Goal: Transaction & Acquisition: Obtain resource

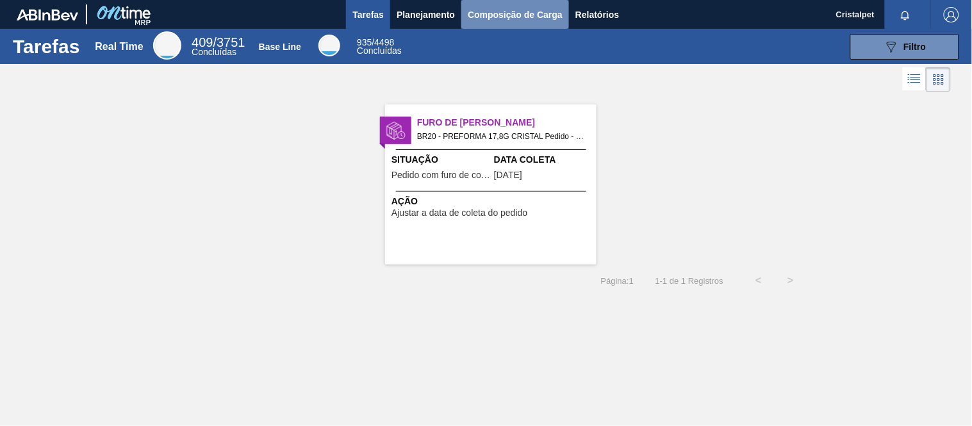
click at [516, 8] on span "Composição de Carga" at bounding box center [515, 14] width 95 height 15
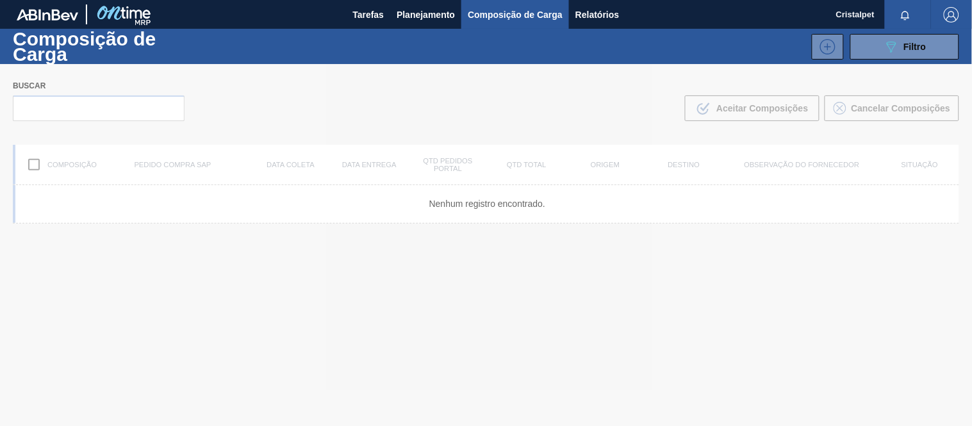
click at [99, 113] on div at bounding box center [486, 245] width 972 height 362
click at [97, 106] on div at bounding box center [486, 245] width 972 height 362
click at [101, 104] on div at bounding box center [486, 245] width 972 height 362
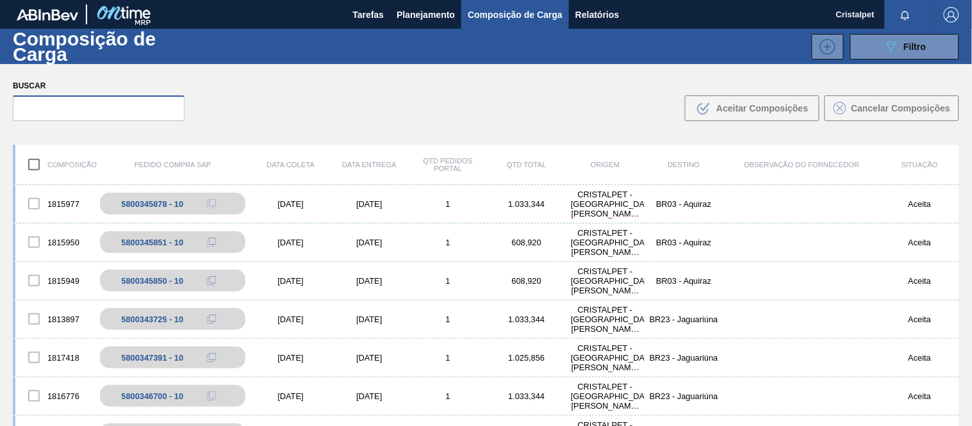
click at [103, 106] on input "text" at bounding box center [99, 108] width 172 height 26
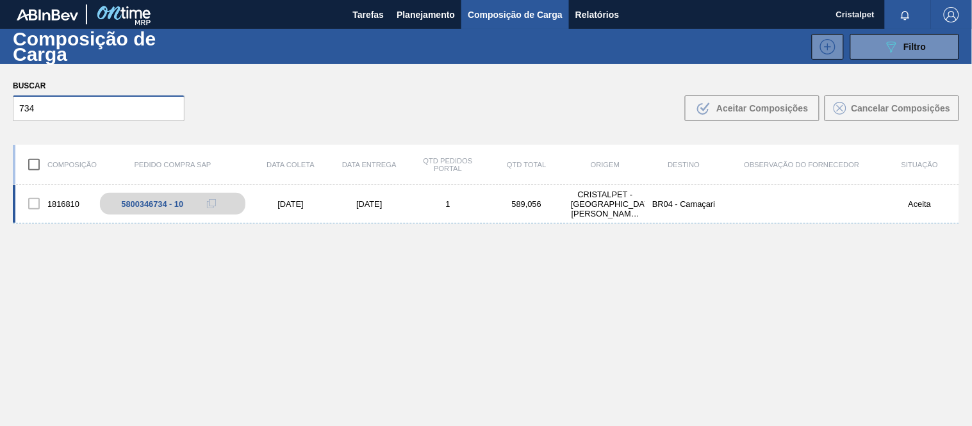
type input "734"
click at [292, 206] on div "[DATE]" at bounding box center [290, 204] width 79 height 10
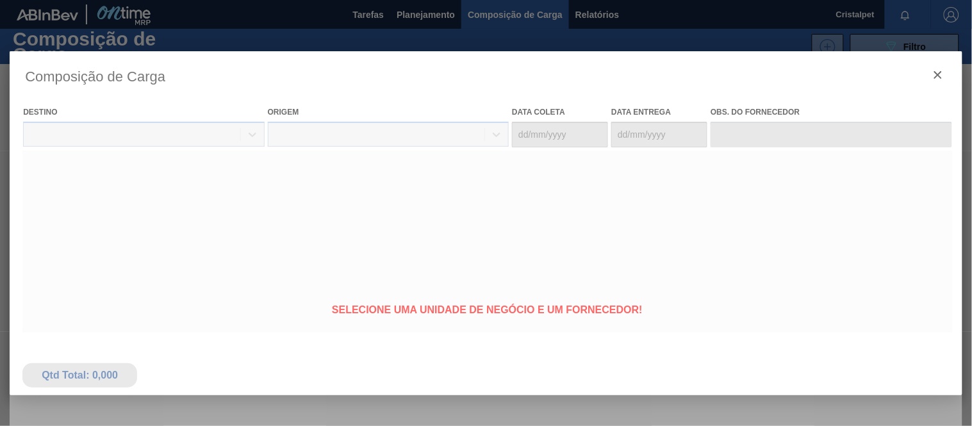
type coleta "[DATE]"
type entrega "[DATE]"
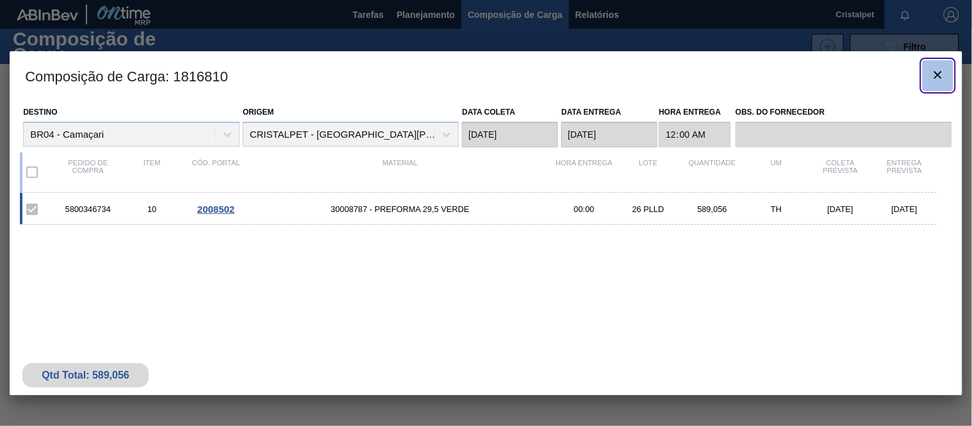
click at [936, 70] on icon "botão de ícone" at bounding box center [938, 74] width 15 height 15
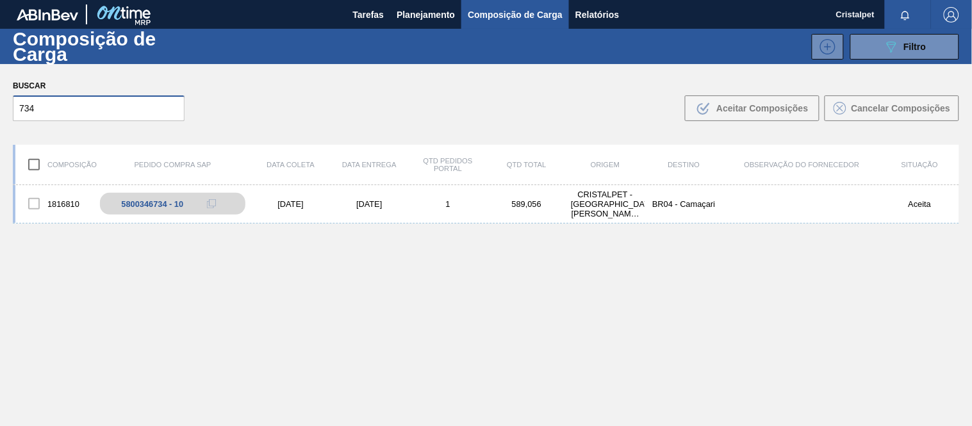
drag, startPoint x: 44, startPoint y: 115, endPoint x: 8, endPoint y: 109, distance: 35.8
click at [8, 109] on div "Buscar 734 .b{fill:var(--color-action-default)} Aceitar Composições Cancelar Co…" at bounding box center [486, 99] width 972 height 70
type input "348"
click at [276, 203] on div "[DATE]" at bounding box center [290, 204] width 79 height 10
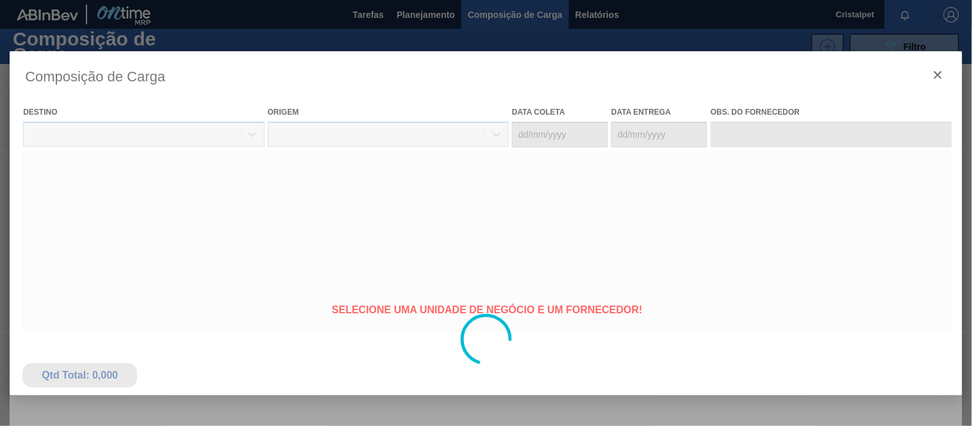
type coleta "[DATE]"
type entrega "[DATE]"
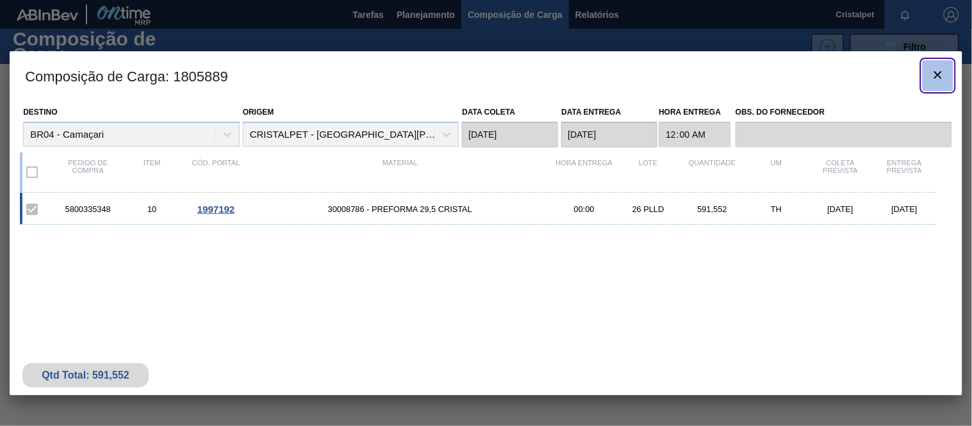
click at [944, 69] on icon "botão de ícone" at bounding box center [938, 74] width 15 height 15
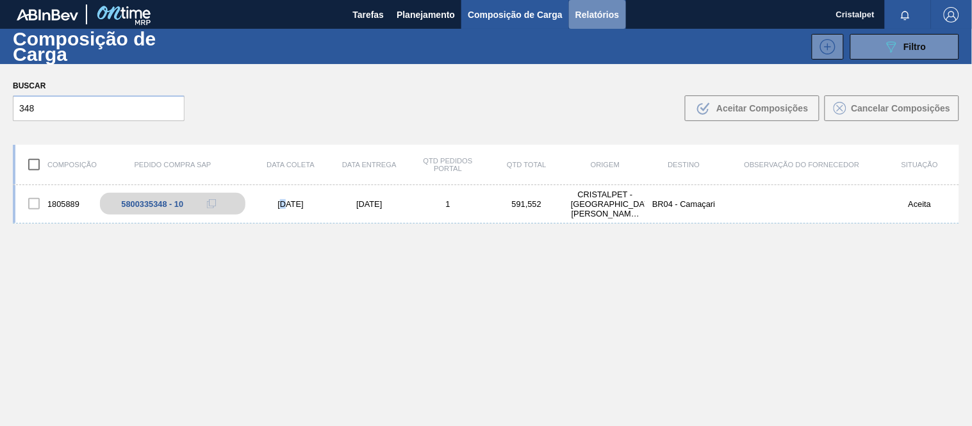
click at [607, 20] on span "Relatórios" at bounding box center [598, 14] width 44 height 15
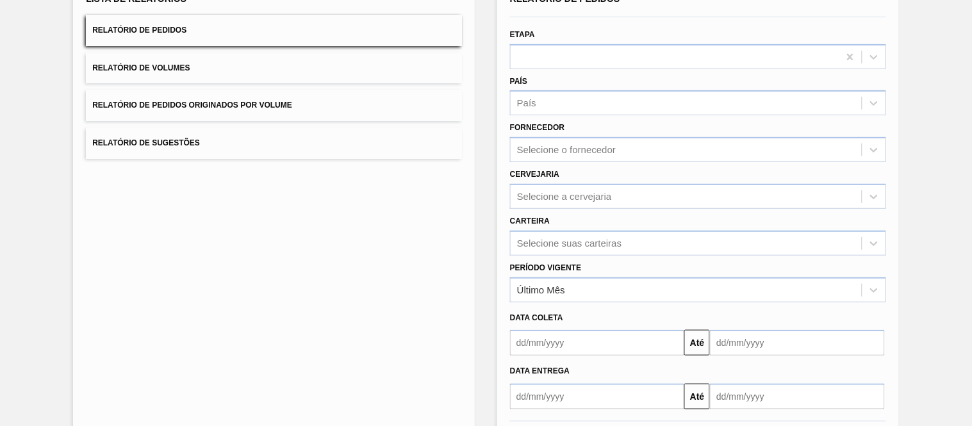
scroll to position [163, 0]
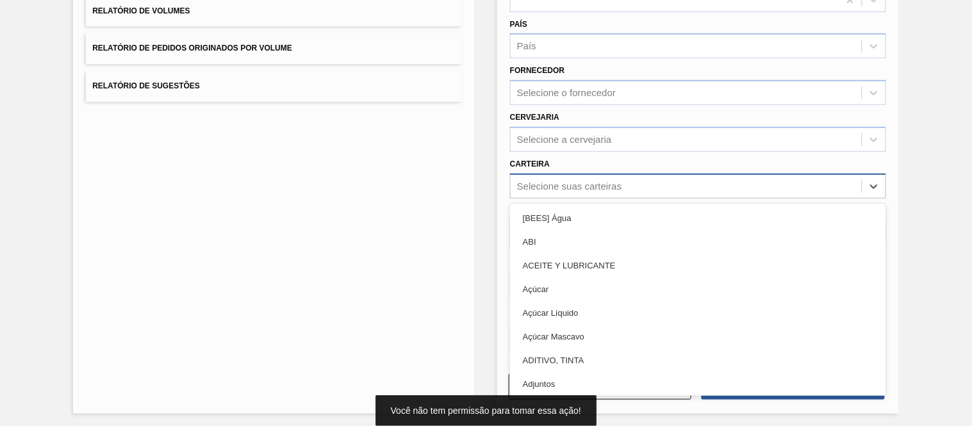
click at [543, 181] on div "Selecione suas carteiras" at bounding box center [569, 186] width 104 height 11
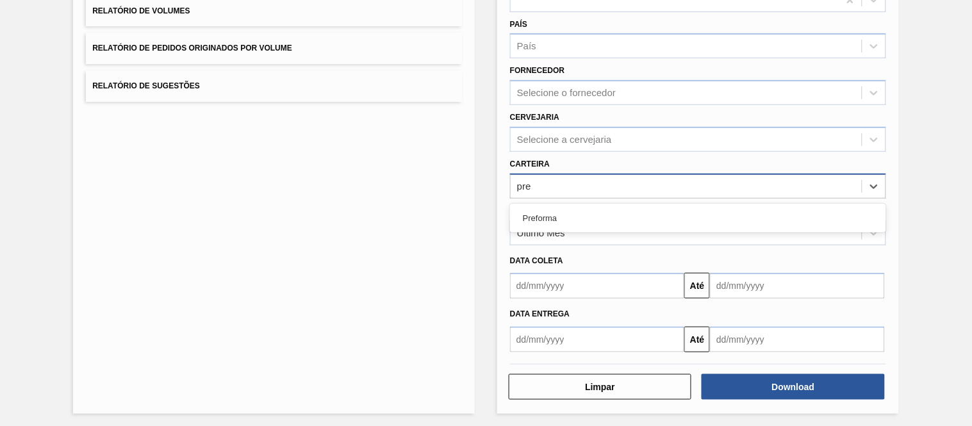
type input "pref"
click at [561, 221] on div "Preforma" at bounding box center [698, 218] width 376 height 24
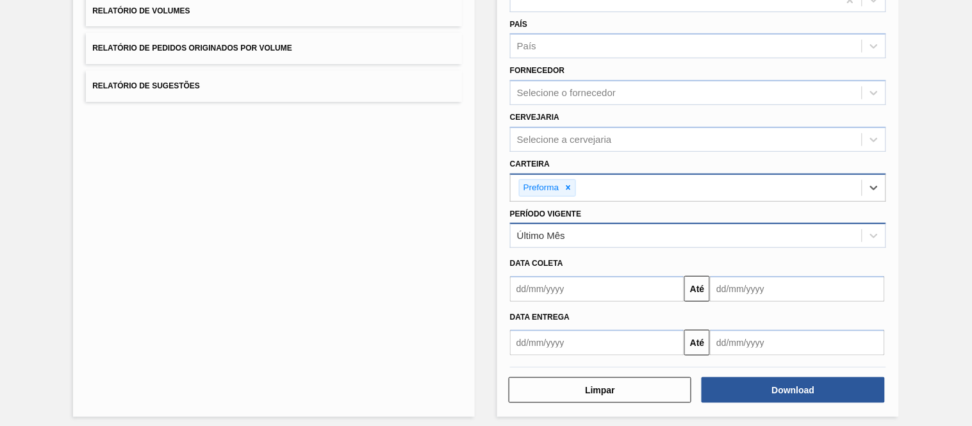
click at [576, 231] on div "Último Mês" at bounding box center [686, 236] width 351 height 19
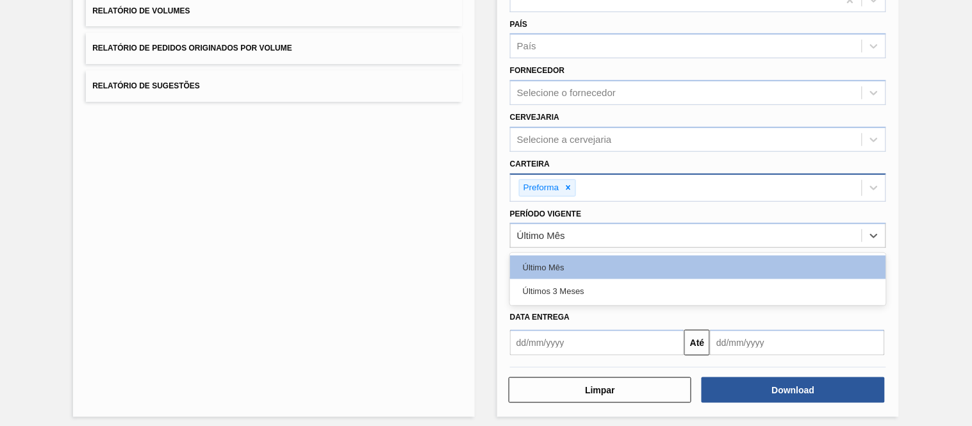
drag, startPoint x: 414, startPoint y: 283, endPoint x: 429, endPoint y: 276, distance: 17.2
click at [418, 283] on div "Lista de Relatórios Relatório de Pedidos Relatório de Volumes Relatório de Pedi…" at bounding box center [274, 168] width 402 height 497
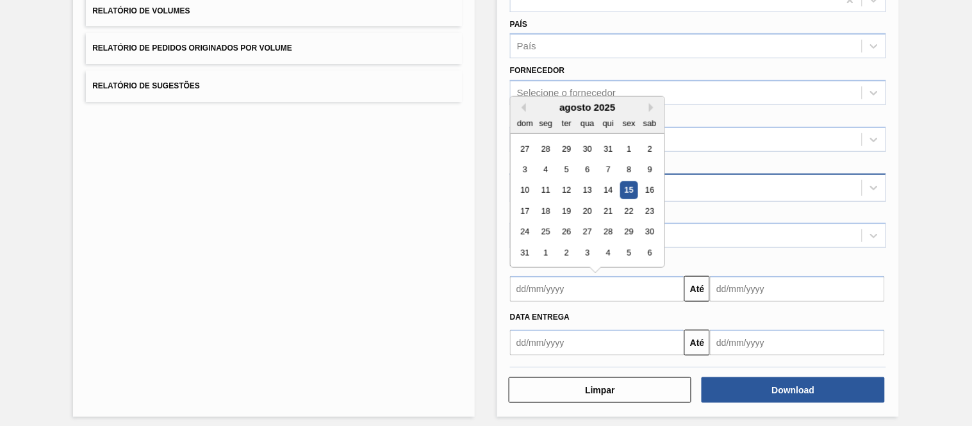
drag, startPoint x: 546, startPoint y: 282, endPoint x: 554, endPoint y: 283, distance: 7.8
click at [547, 283] on input "text" at bounding box center [597, 289] width 174 height 26
click at [626, 144] on div "1" at bounding box center [628, 148] width 17 height 17
type input "[DATE]"
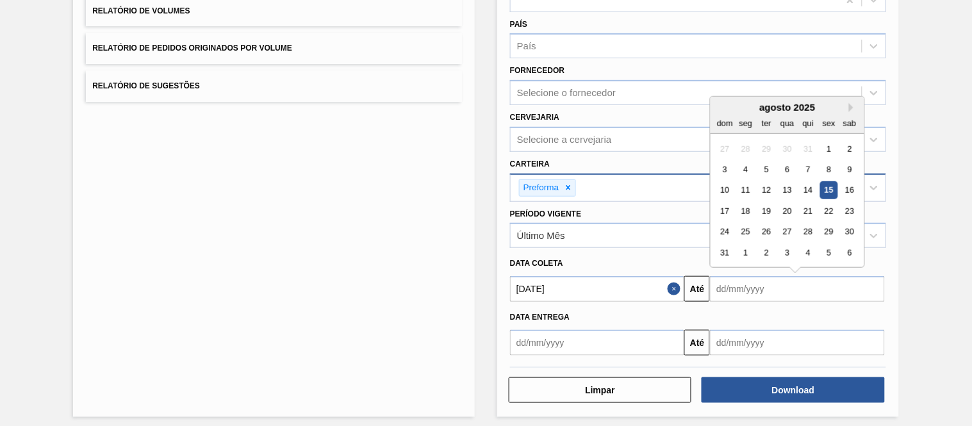
click at [770, 287] on input "text" at bounding box center [797, 289] width 174 height 26
drag, startPoint x: 851, startPoint y: 244, endPoint x: 852, endPoint y: 251, distance: 7.8
click at [853, 244] on div "6" at bounding box center [849, 252] width 17 height 17
type input "[DATE]"
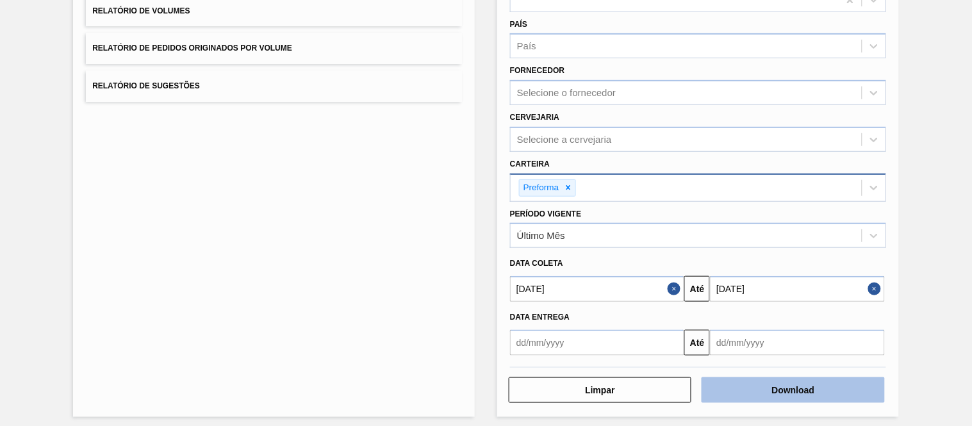
click at [770, 387] on button "Download" at bounding box center [793, 390] width 183 height 26
